Goal: Information Seeking & Learning: Learn about a topic

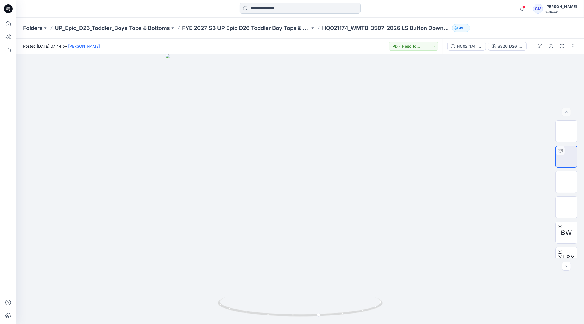
click at [257, 8] on input at bounding box center [300, 8] width 121 height 11
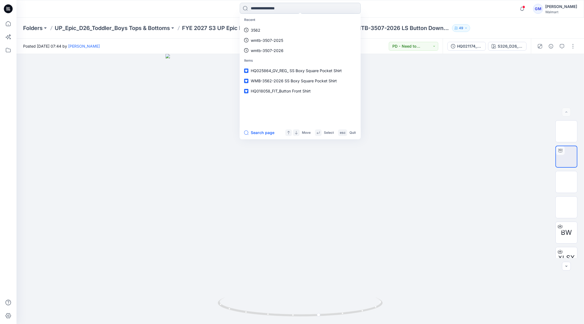
paste input "**********"
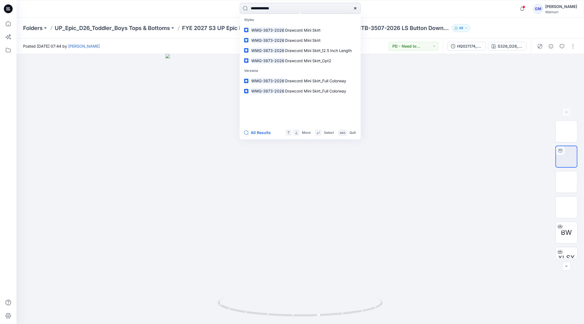
type input "**********"
click at [264, 132] on button "All Results" at bounding box center [259, 132] width 30 height 7
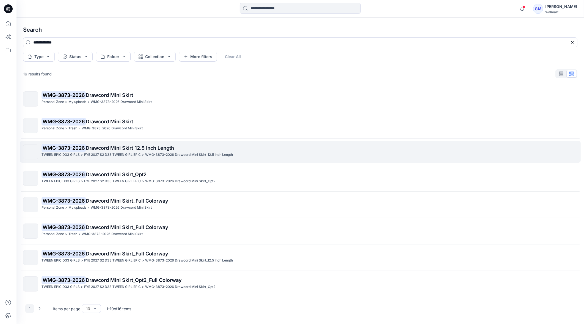
click at [137, 149] on span "Drawcord Mini Skirt_12.5 Inch Length" at bounding box center [130, 148] width 88 height 6
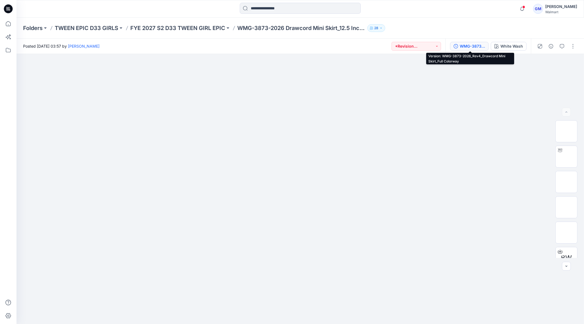
click at [467, 46] on div "WMG-3873-2026_Rev4_Drawcord Mini Skirt_Full Colorway" at bounding box center [472, 46] width 25 height 6
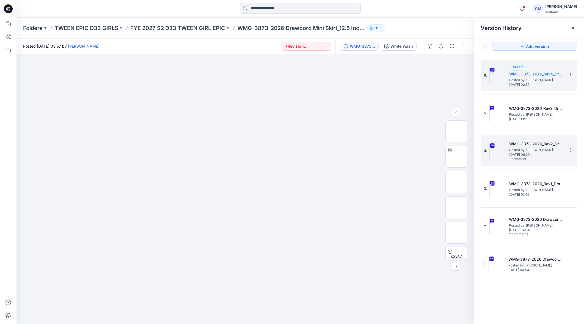
click at [543, 144] on h5 "WMG-3873-2026_Rev2_Drawcord Mini Skirt_Full Colorway" at bounding box center [536, 143] width 55 height 7
drag, startPoint x: 517, startPoint y: 79, endPoint x: 518, endPoint y: 81, distance: 2.9
click at [517, 80] on span "Posted by: [PERSON_NAME]" at bounding box center [536, 79] width 55 height 5
click at [532, 75] on h5 "WMG-3873-2026_Rev4_Drawcord Mini Skirt_Full Colorway" at bounding box center [536, 74] width 55 height 7
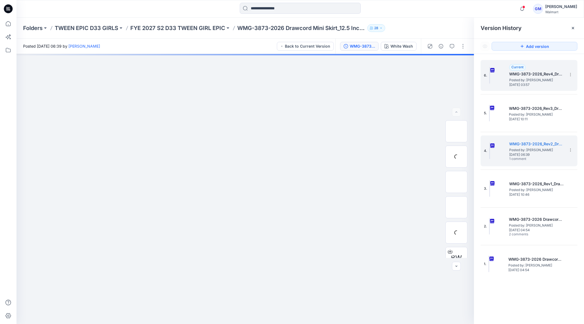
click at [530, 74] on h5 "WMG-3873-2026_Rev4_Drawcord Mini Skirt_Full Colorway" at bounding box center [536, 74] width 55 height 7
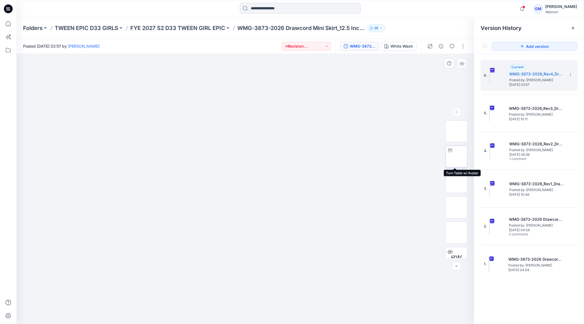
click at [456, 156] on img at bounding box center [456, 156] width 0 height 0
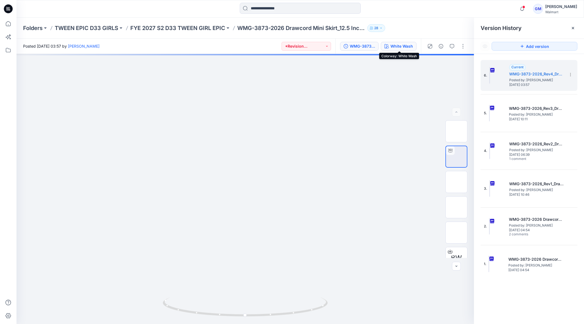
click at [397, 49] on div "White Wash" at bounding box center [401, 46] width 23 height 6
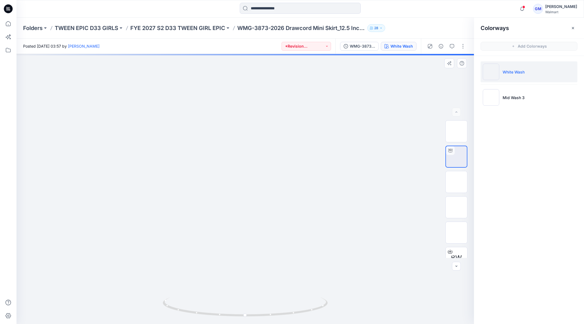
drag, startPoint x: 252, startPoint y: 185, endPoint x: 255, endPoint y: 100, distance: 85.8
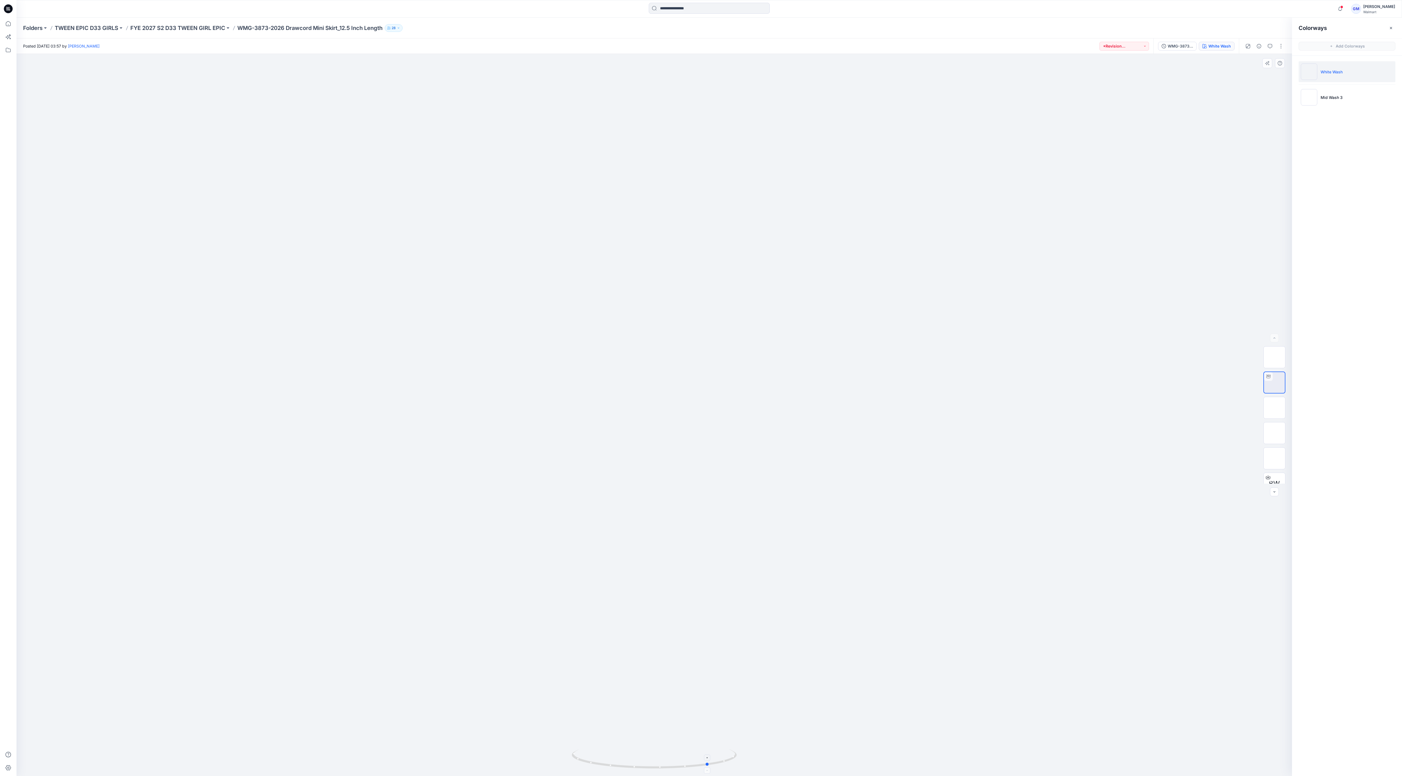
drag, startPoint x: 657, startPoint y: 763, endPoint x: 711, endPoint y: 764, distance: 55.0
click at [584, 323] on icon at bounding box center [655, 760] width 166 height 21
drag, startPoint x: 718, startPoint y: 766, endPoint x: 758, endPoint y: 760, distance: 40.5
click at [584, 323] on div at bounding box center [653, 415] width 1275 height 722
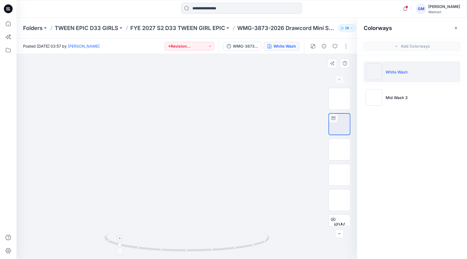
drag, startPoint x: 229, startPoint y: 106, endPoint x: 238, endPoint y: 232, distance: 127.1
click at [239, 241] on div at bounding box center [186, 156] width 341 height 205
drag, startPoint x: 214, startPoint y: 126, endPoint x: 215, endPoint y: 239, distance: 112.5
click at [215, 239] on div at bounding box center [186, 156] width 341 height 205
drag, startPoint x: 214, startPoint y: 164, endPoint x: 214, endPoint y: 213, distance: 48.9
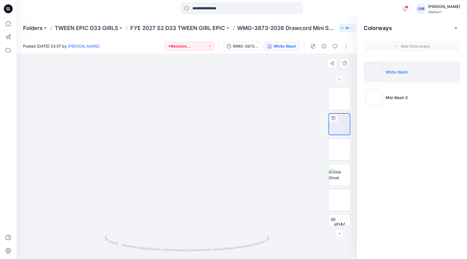
drag, startPoint x: 201, startPoint y: 158, endPoint x: 199, endPoint y: 205, distance: 47.6
click at [199, 205] on img at bounding box center [202, 84] width 1126 height 1126
click at [108, 150] on img at bounding box center [187, 156] width 224 height 224
